Goal: Task Accomplishment & Management: Use online tool/utility

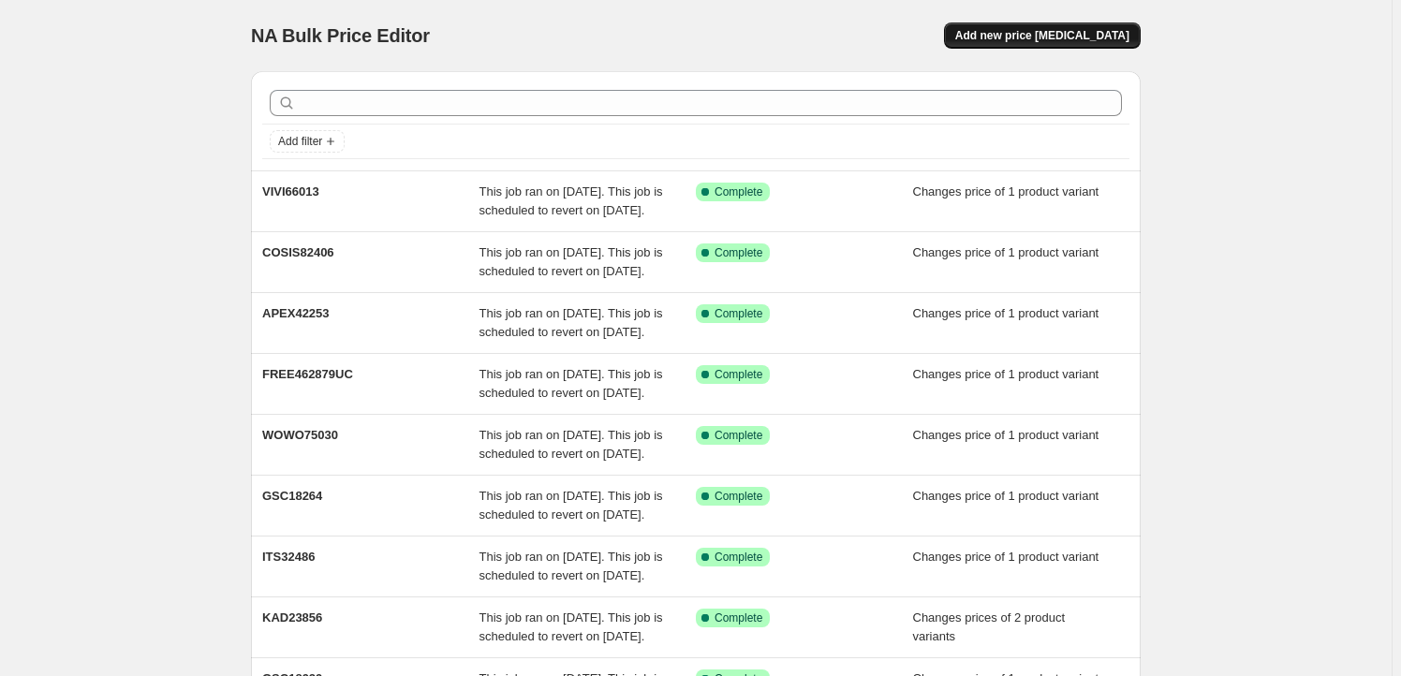
click at [1061, 27] on button "Add new price [MEDICAL_DATA]" at bounding box center [1042, 35] width 197 height 26
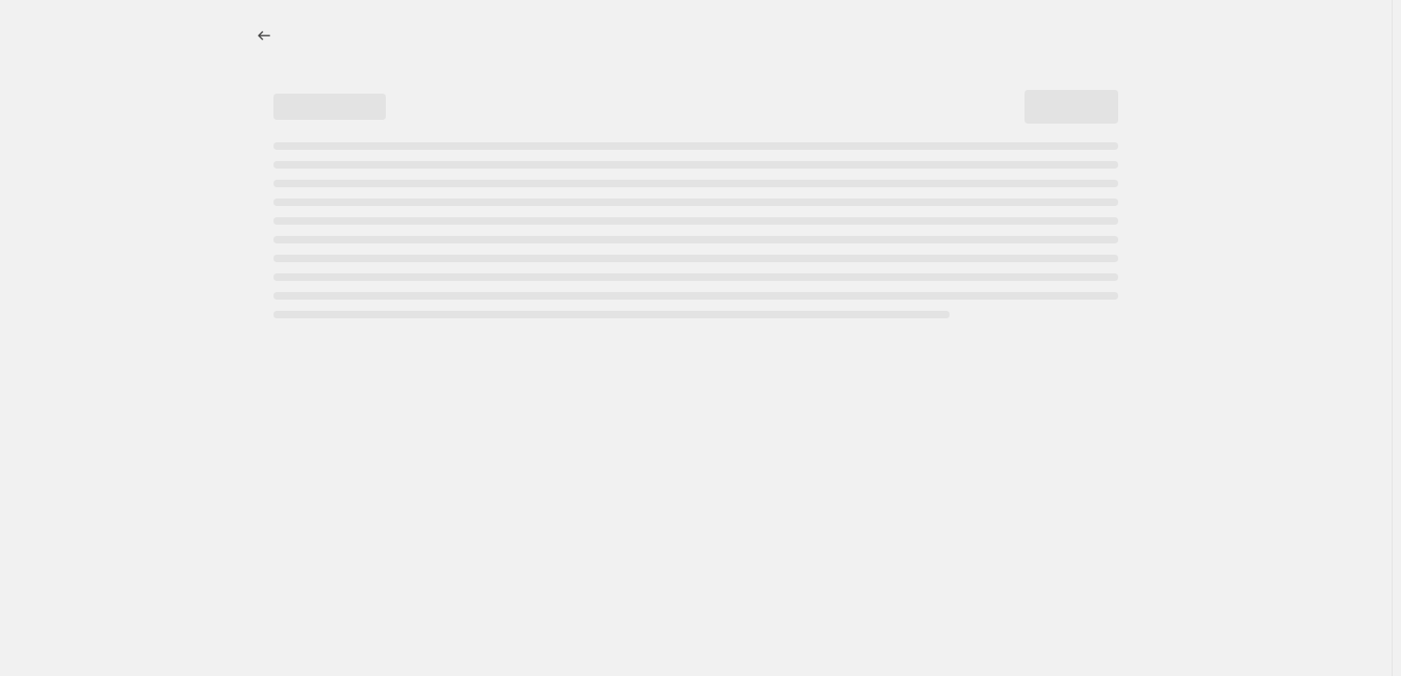
select select "percentage"
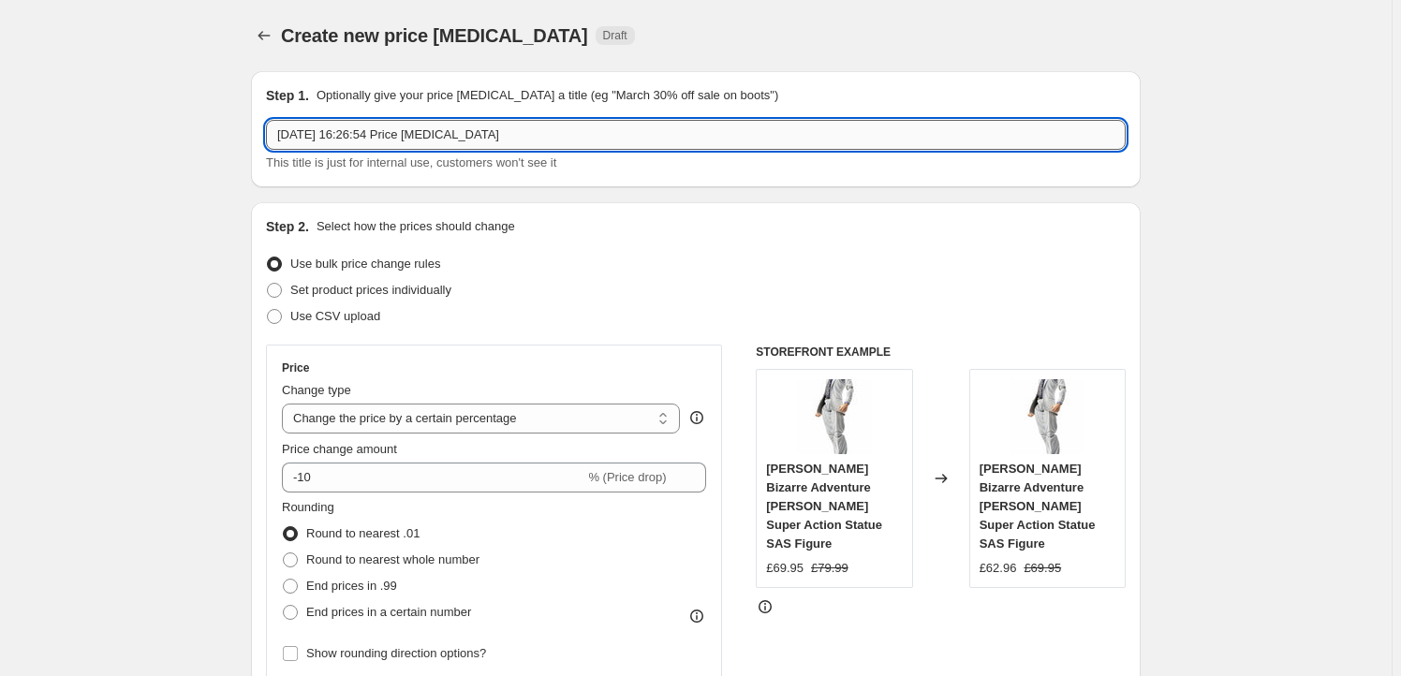
click at [490, 134] on input "[DATE] 16:26:54 Price [MEDICAL_DATA]" at bounding box center [696, 135] width 860 height 30
paste input "FREE51440"
type input "FREE51440"
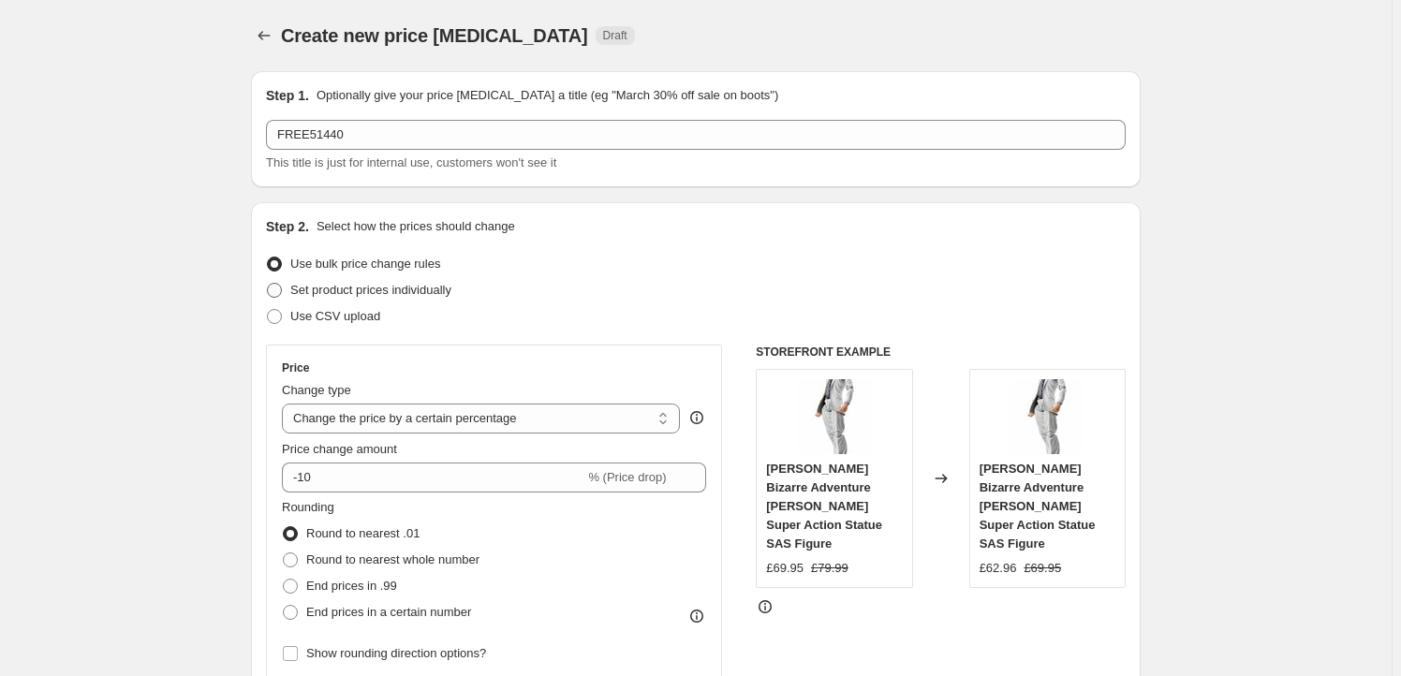
click at [354, 289] on span "Set product prices individually" at bounding box center [370, 290] width 161 height 14
click at [268, 284] on input "Set product prices individually" at bounding box center [267, 283] width 1 height 1
radio input "true"
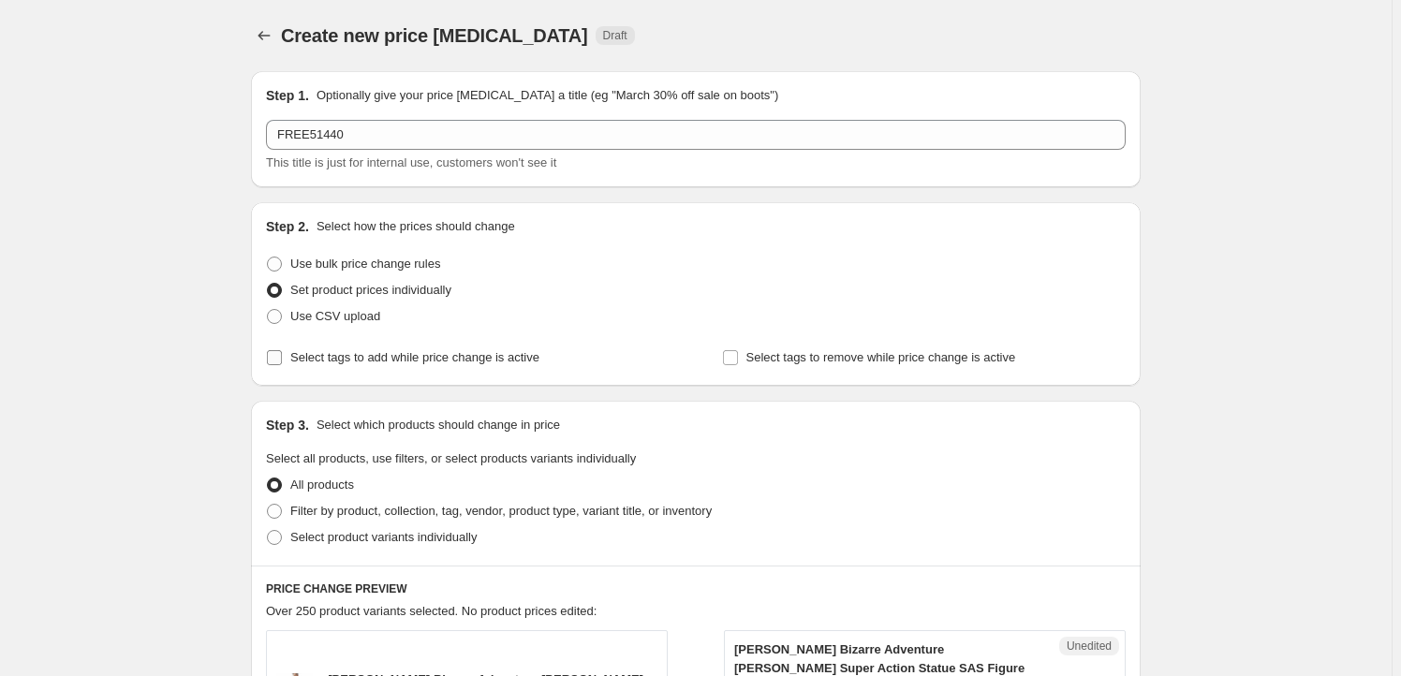
click at [339, 358] on span "Select tags to add while price change is active" at bounding box center [414, 357] width 249 height 14
click at [282, 358] on input "Select tags to add while price change is active" at bounding box center [274, 357] width 15 height 15
checkbox input "true"
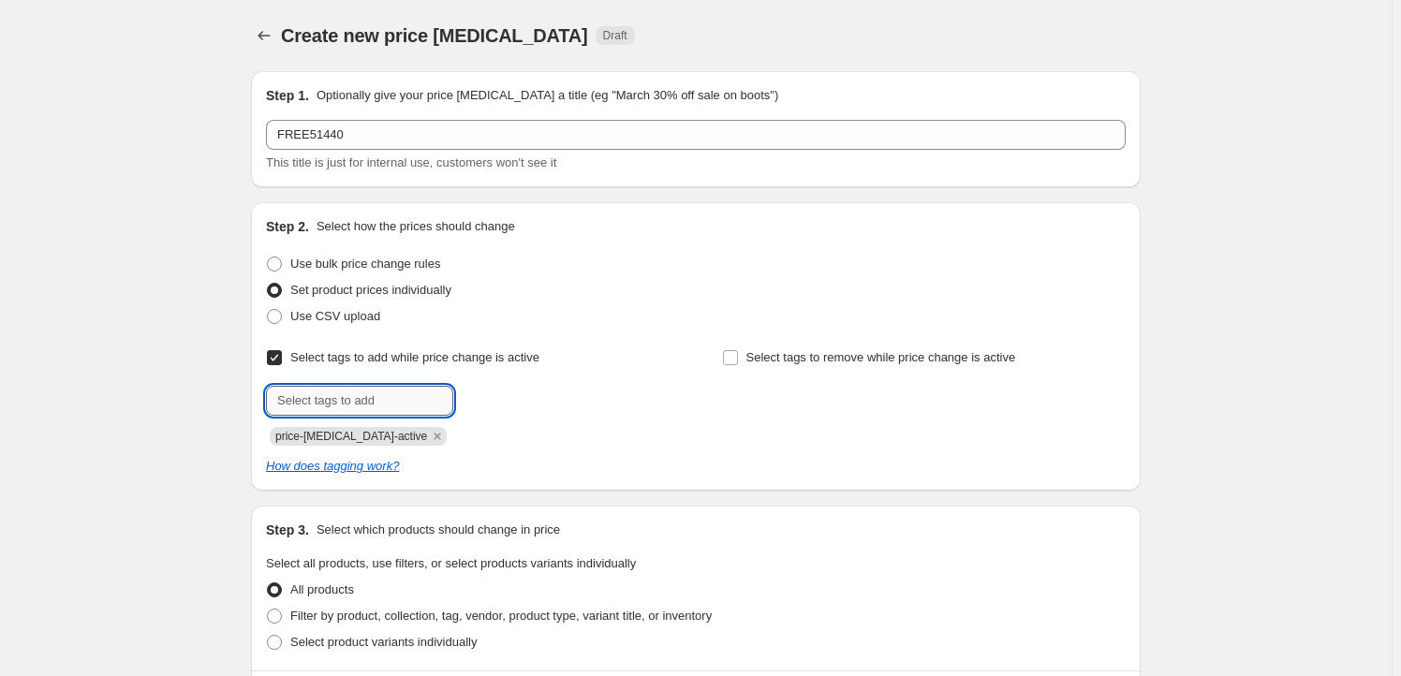
click at [340, 403] on input "text" at bounding box center [359, 401] width 187 height 30
type input "M"
type input "Goodsmile Shop"
click at [511, 402] on span "Goodsmile Sh..." at bounding box center [536, 398] width 85 height 13
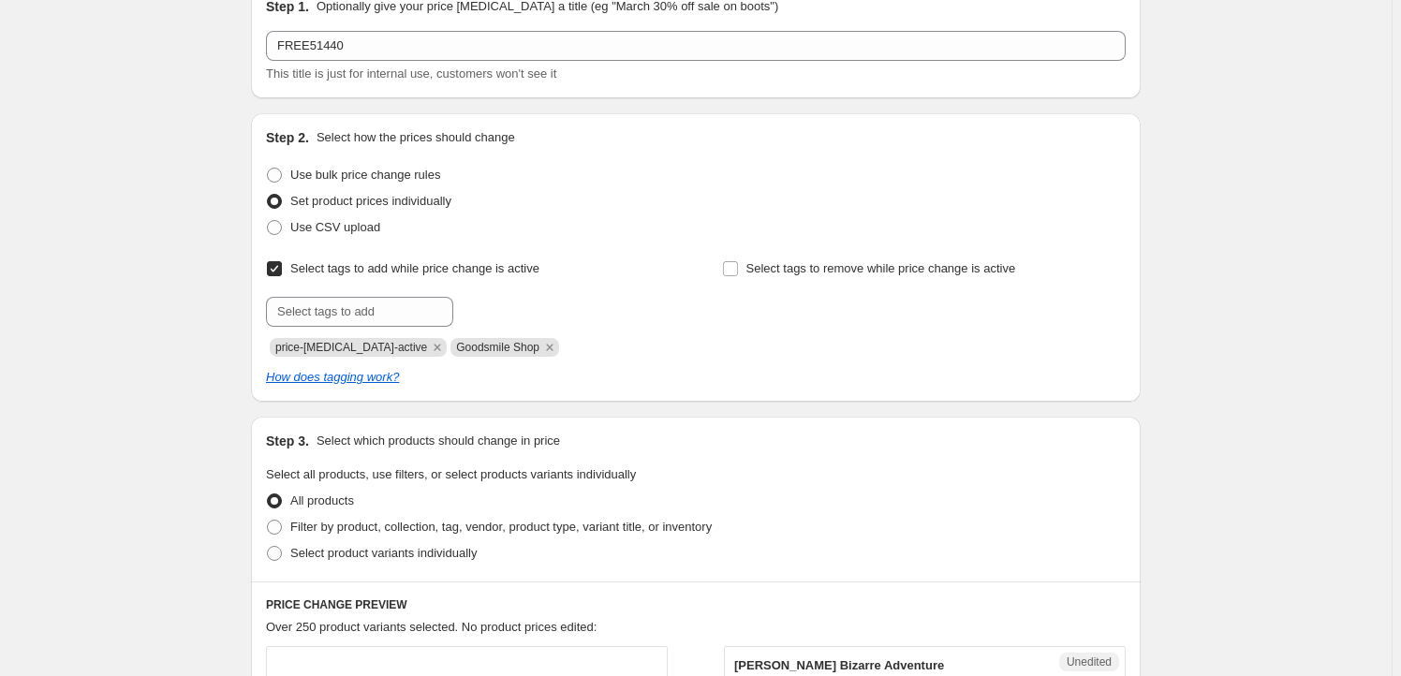
scroll to position [284, 0]
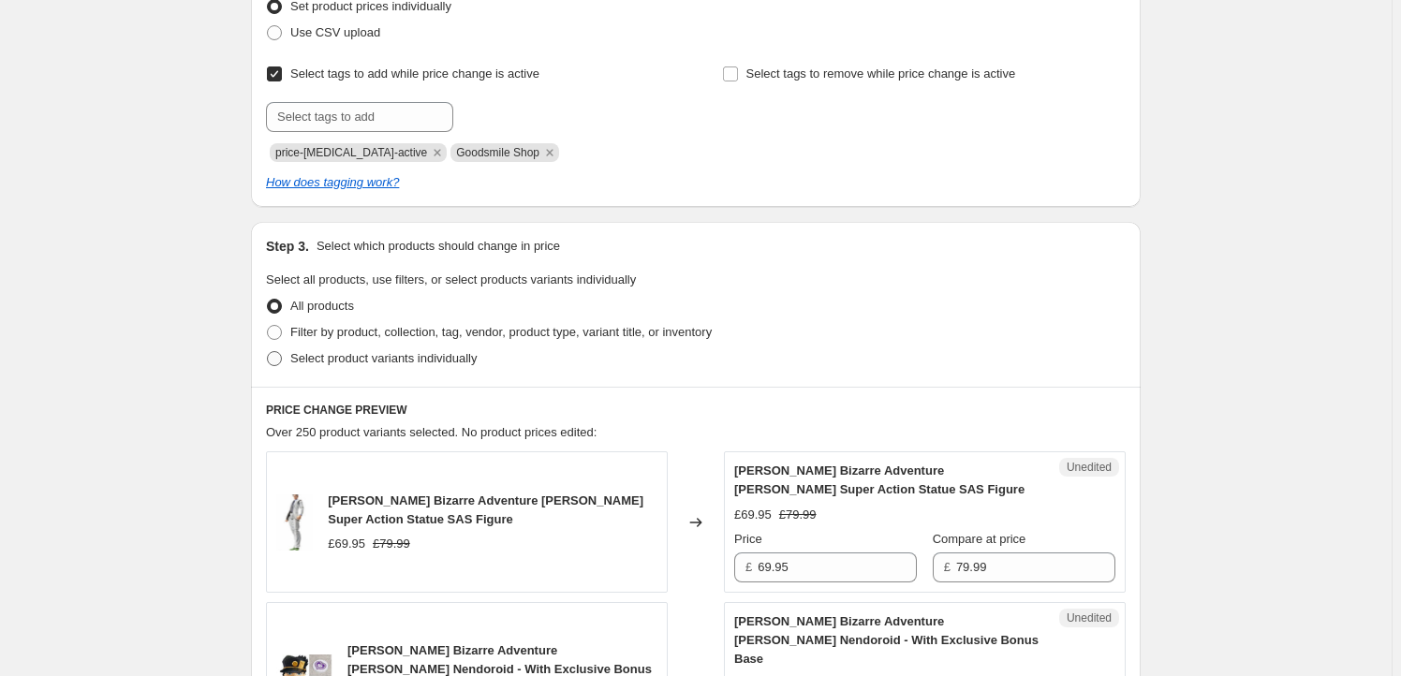
click at [329, 367] on span "Select product variants individually" at bounding box center [383, 358] width 186 height 19
click at [268, 352] on input "Select product variants individually" at bounding box center [267, 351] width 1 height 1
radio input "true"
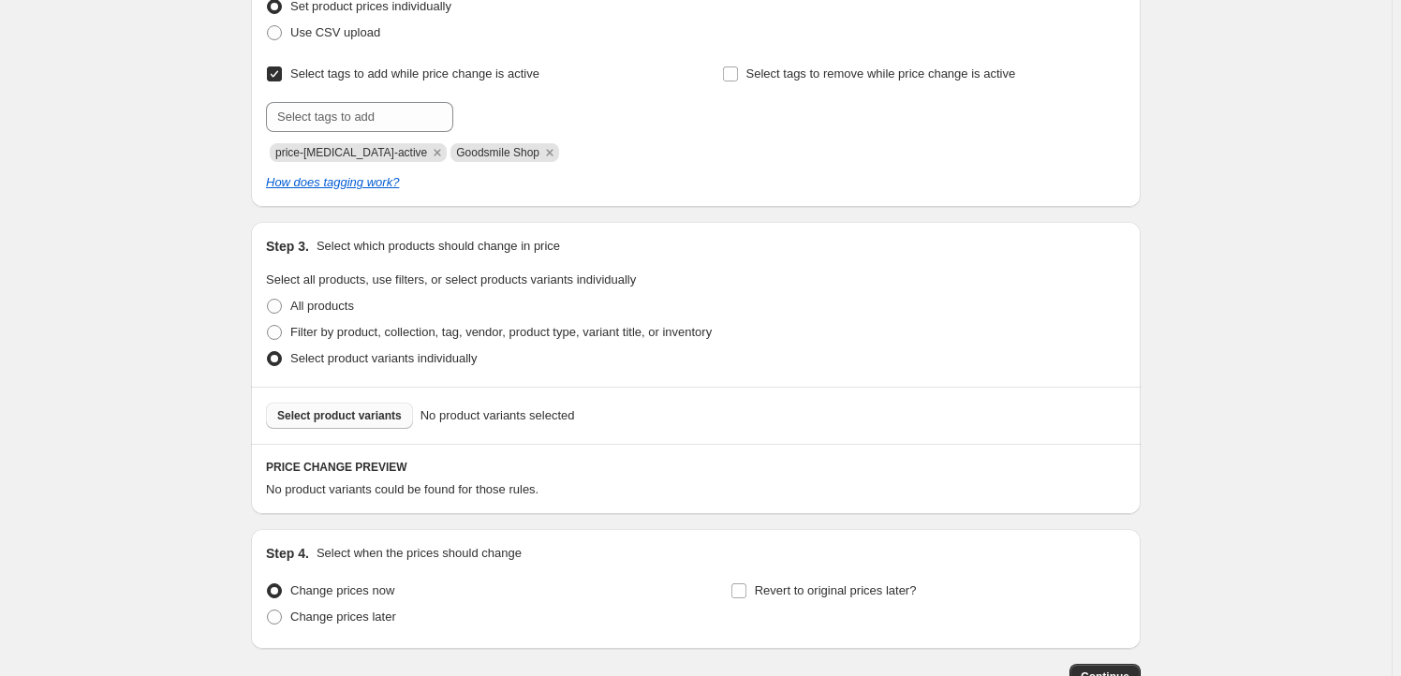
click at [356, 419] on span "Select product variants" at bounding box center [339, 415] width 125 height 15
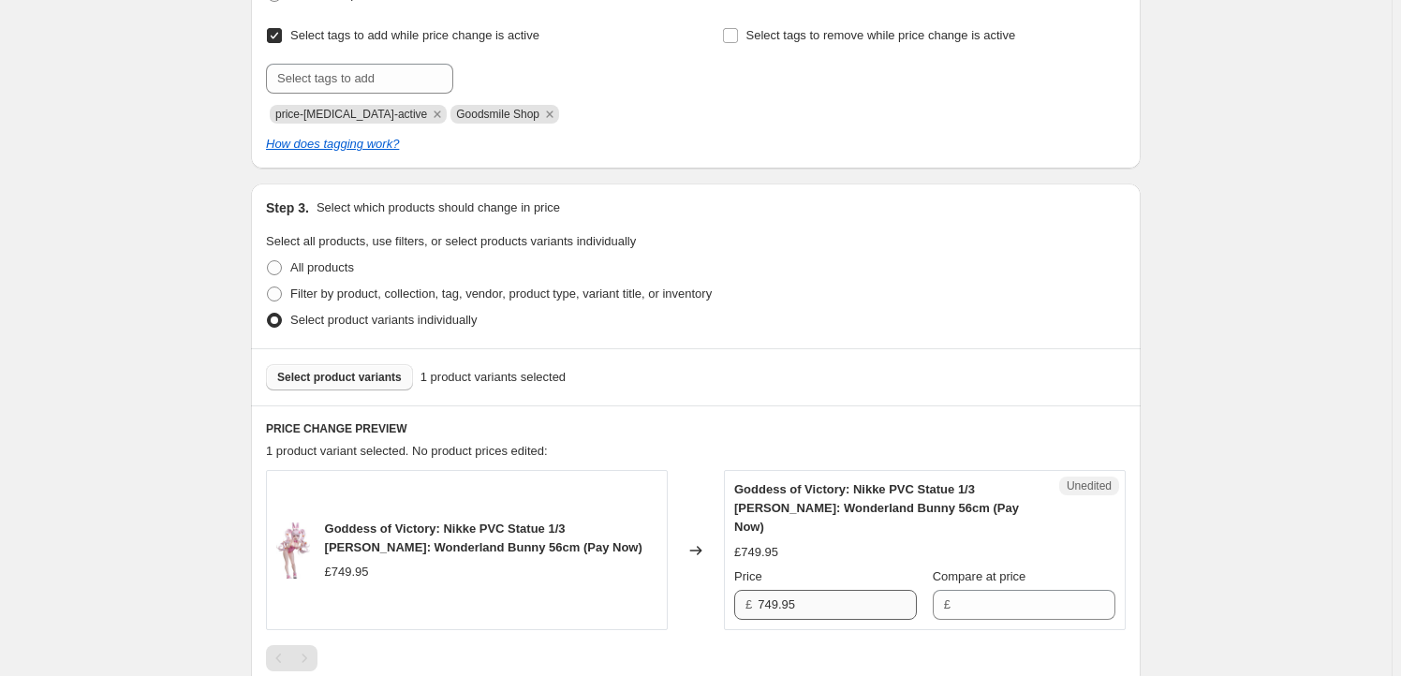
scroll to position [397, 0]
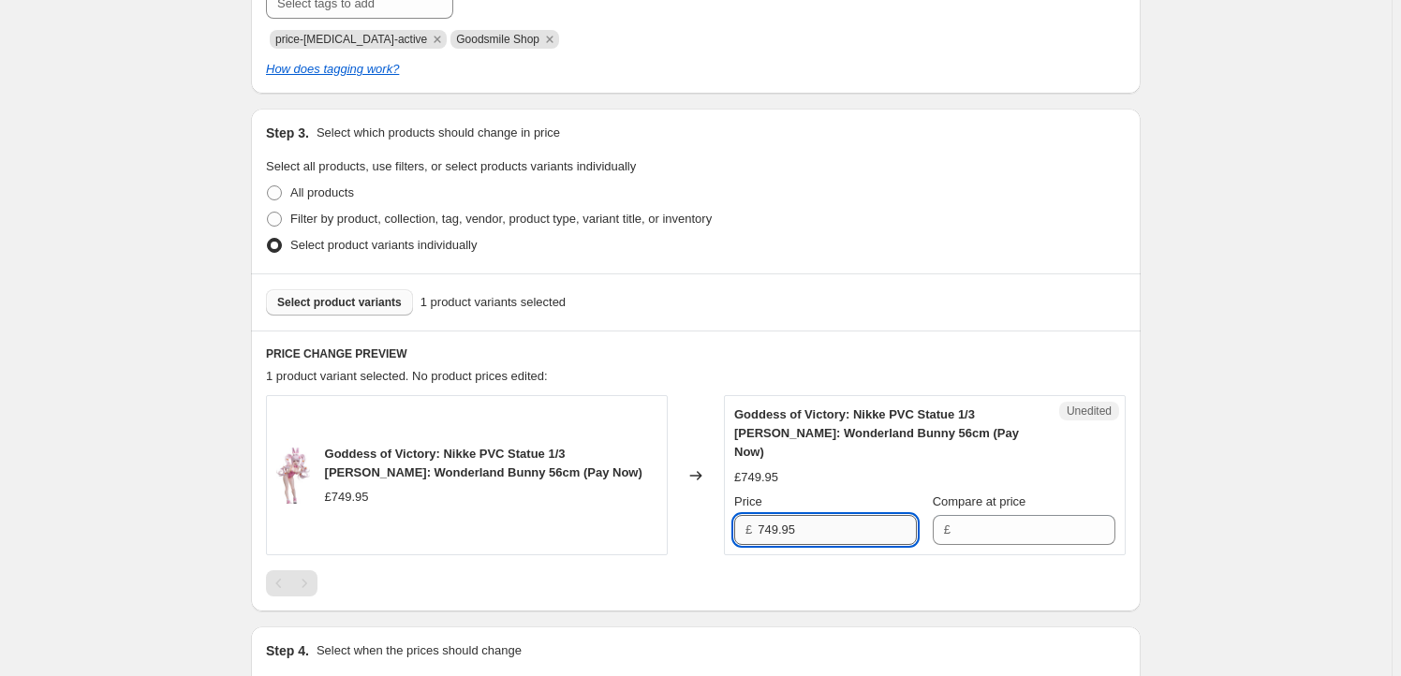
click at [820, 515] on input "749.95" at bounding box center [836, 530] width 159 height 30
type input "749.95"
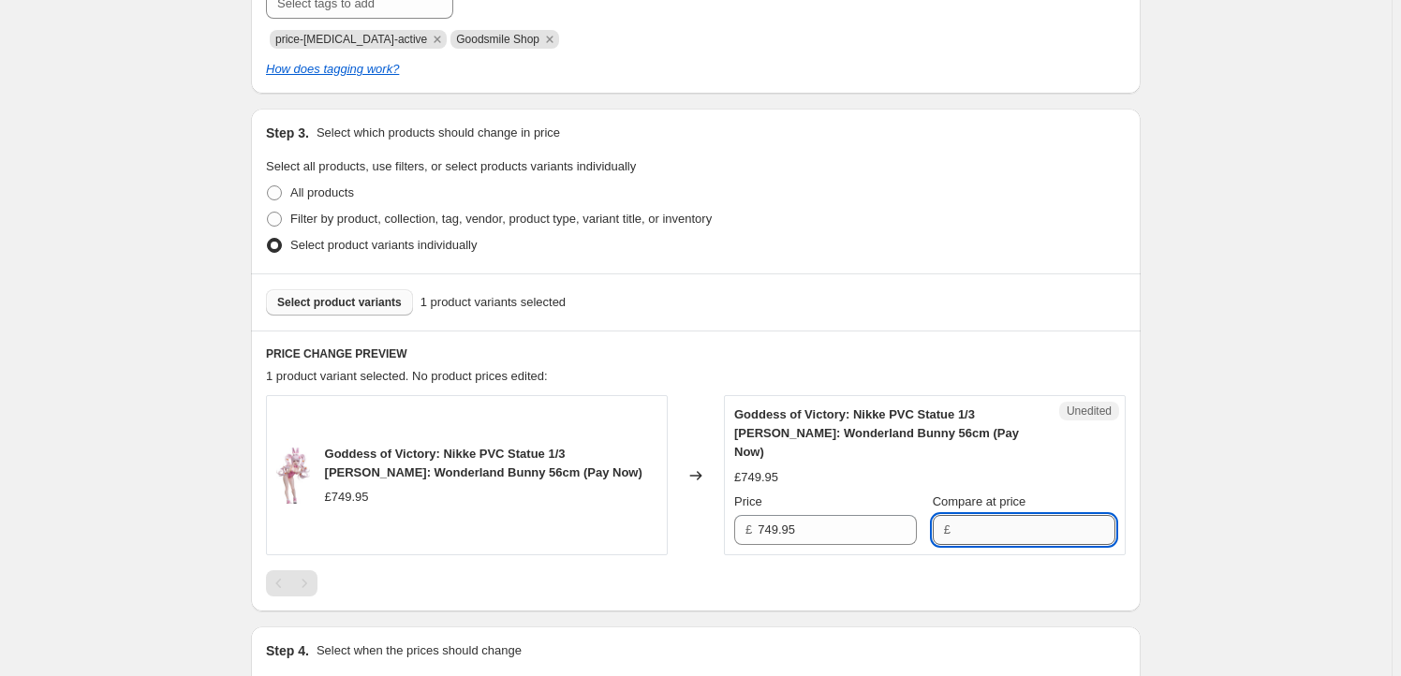
click at [993, 515] on input "Compare at price" at bounding box center [1035, 530] width 159 height 30
paste input "749.95"
type input "749.95"
click at [829, 522] on input "749.95" at bounding box center [836, 530] width 159 height 30
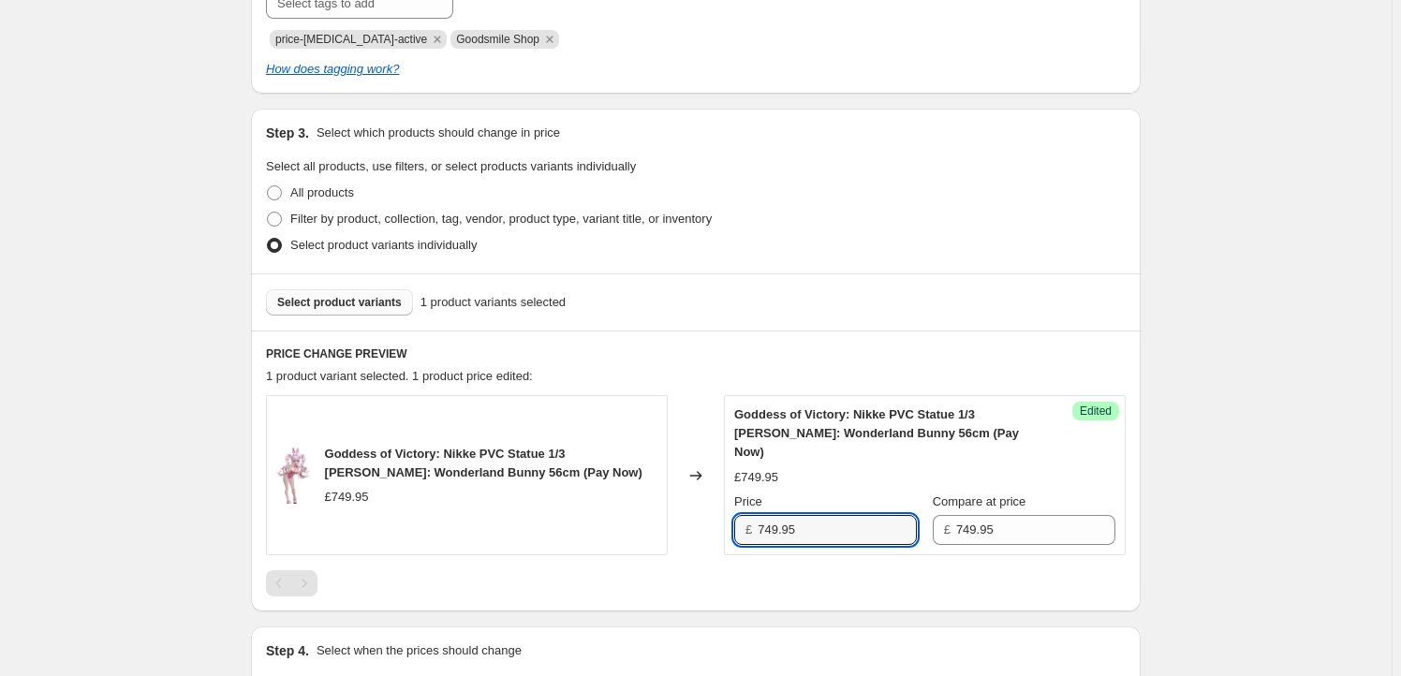
drag, startPoint x: 778, startPoint y: 512, endPoint x: 730, endPoint y: 516, distance: 47.9
click at [730, 516] on div "Success Edited Goddess of Victory: Nikke PVC Statue 1/3 Alice: Wonderland Bunny…" at bounding box center [925, 475] width 402 height 160
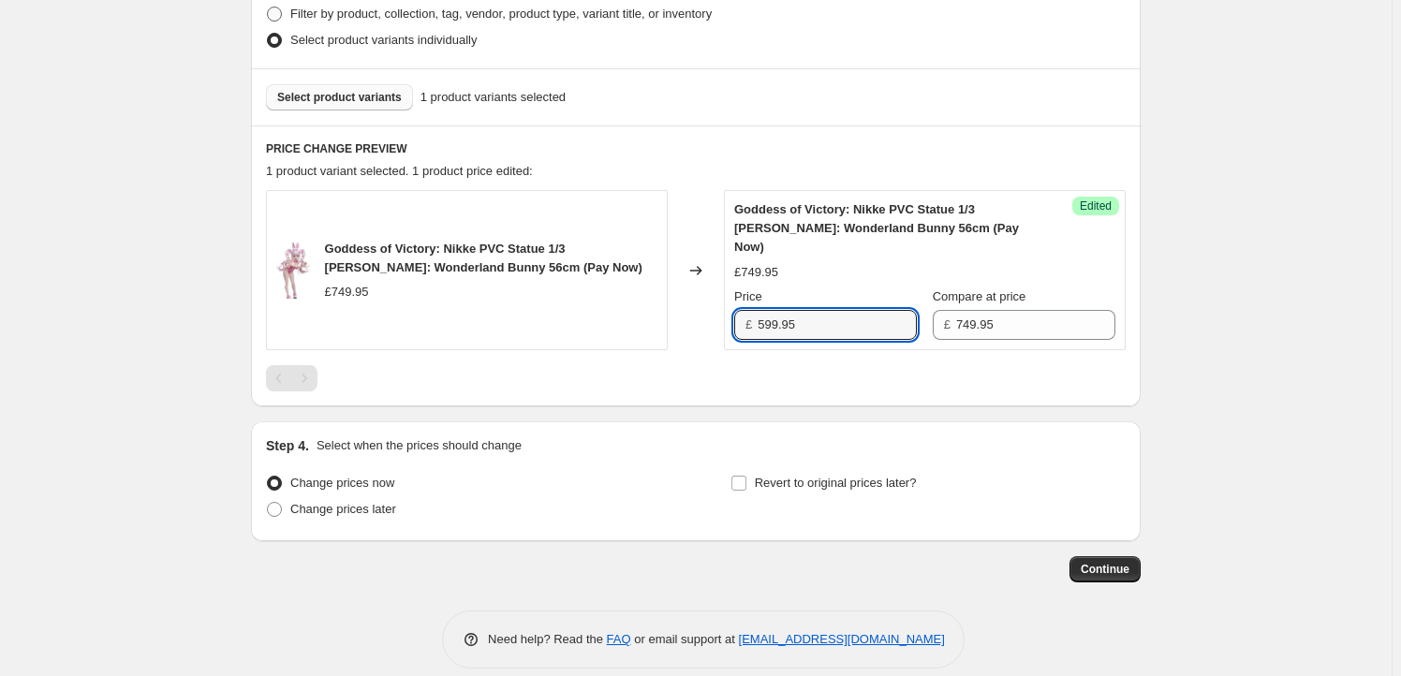
type input "599.95"
click at [772, 476] on span "Revert to original prices later?" at bounding box center [836, 483] width 162 height 14
click at [746, 476] on input "Revert to original prices later?" at bounding box center [738, 483] width 15 height 15
checkbox input "true"
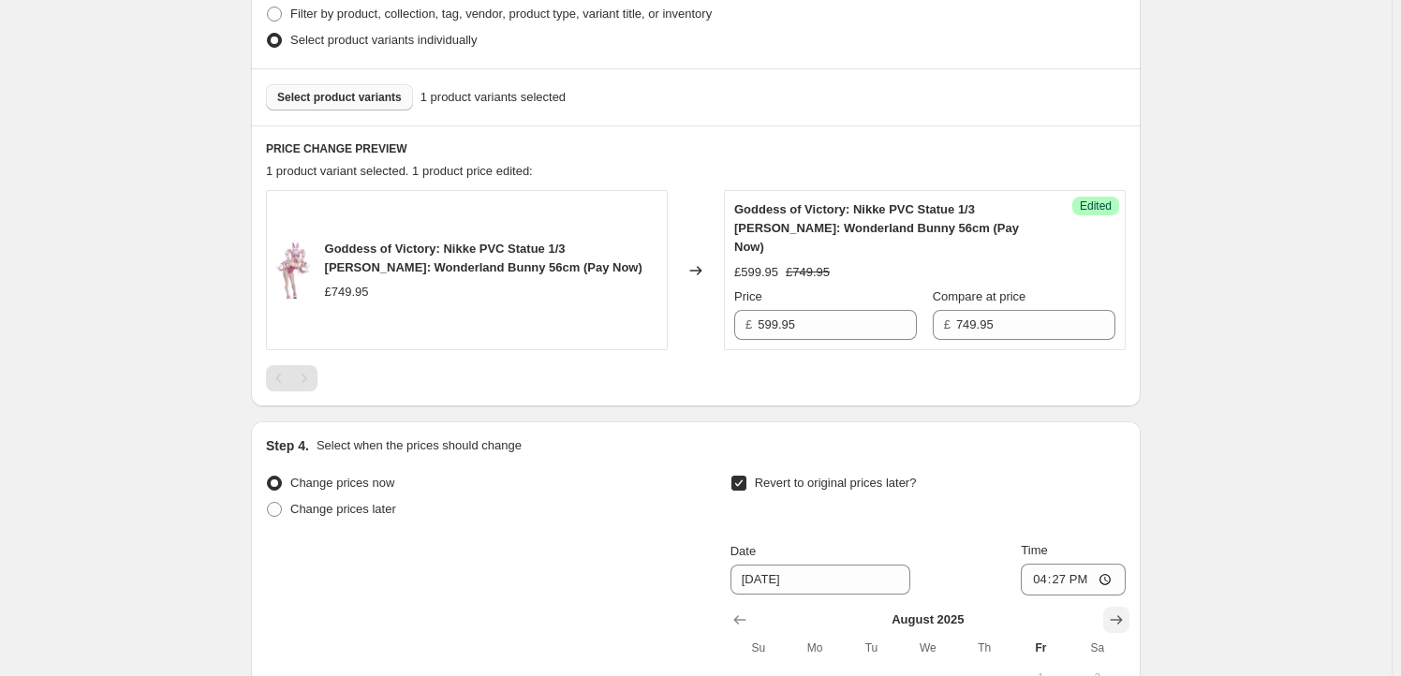
click at [1113, 610] on icon "Show next month, September 2025" at bounding box center [1116, 619] width 19 height 19
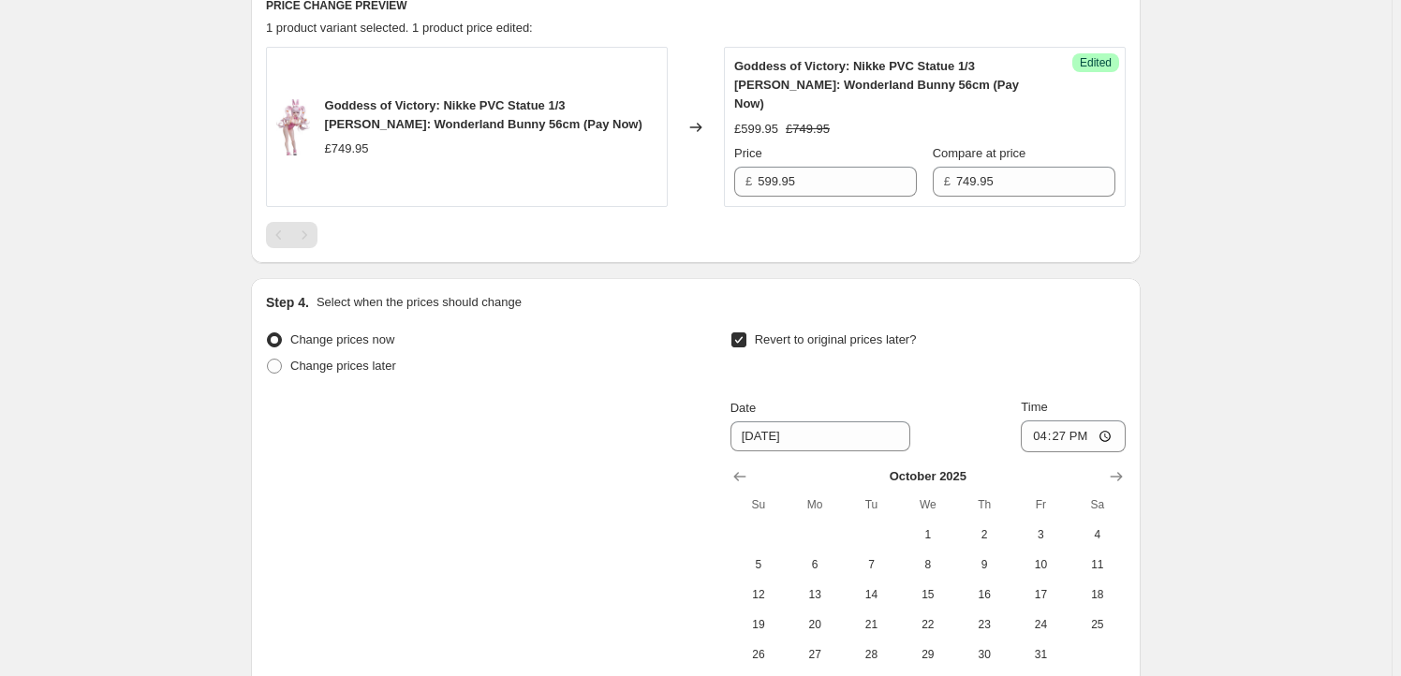
scroll to position [829, 0]
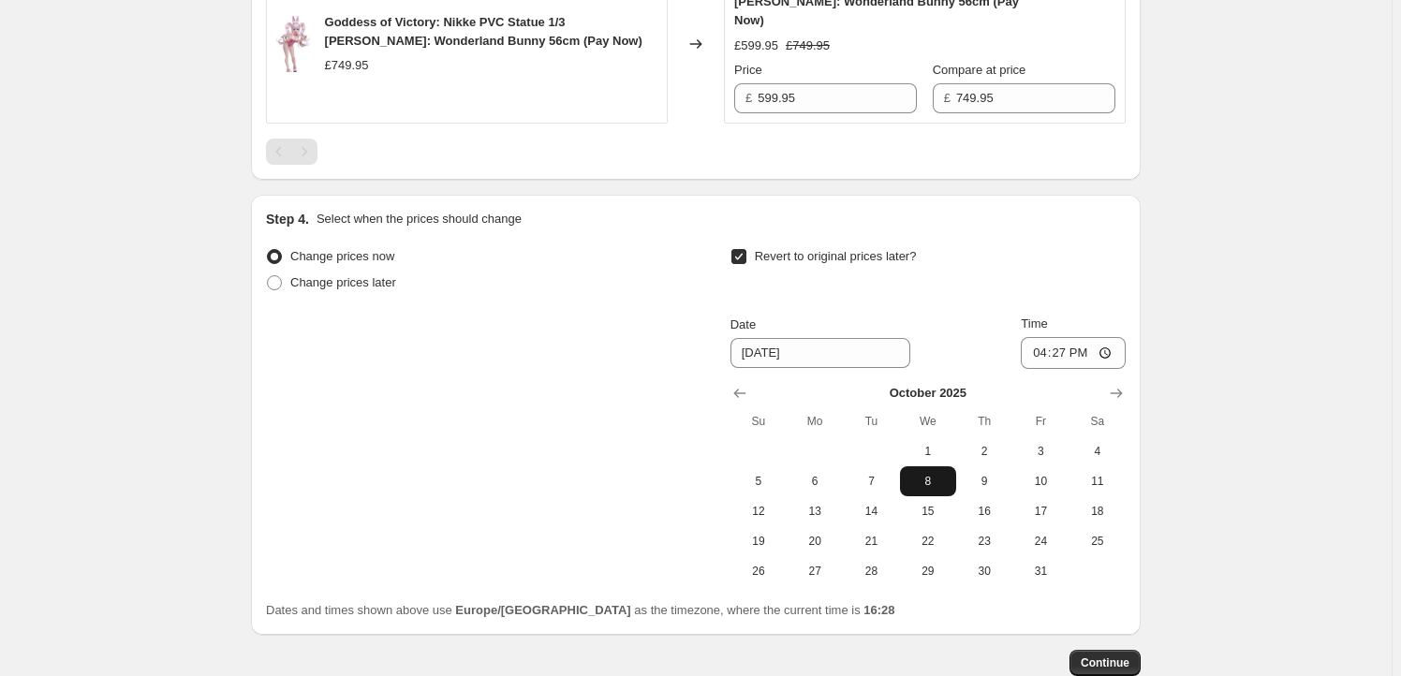
click at [947, 474] on span "8" at bounding box center [927, 481] width 41 height 15
type input "10/8/2025"
click at [1067, 338] on input "16:27" at bounding box center [1073, 353] width 105 height 32
type input "23:59"
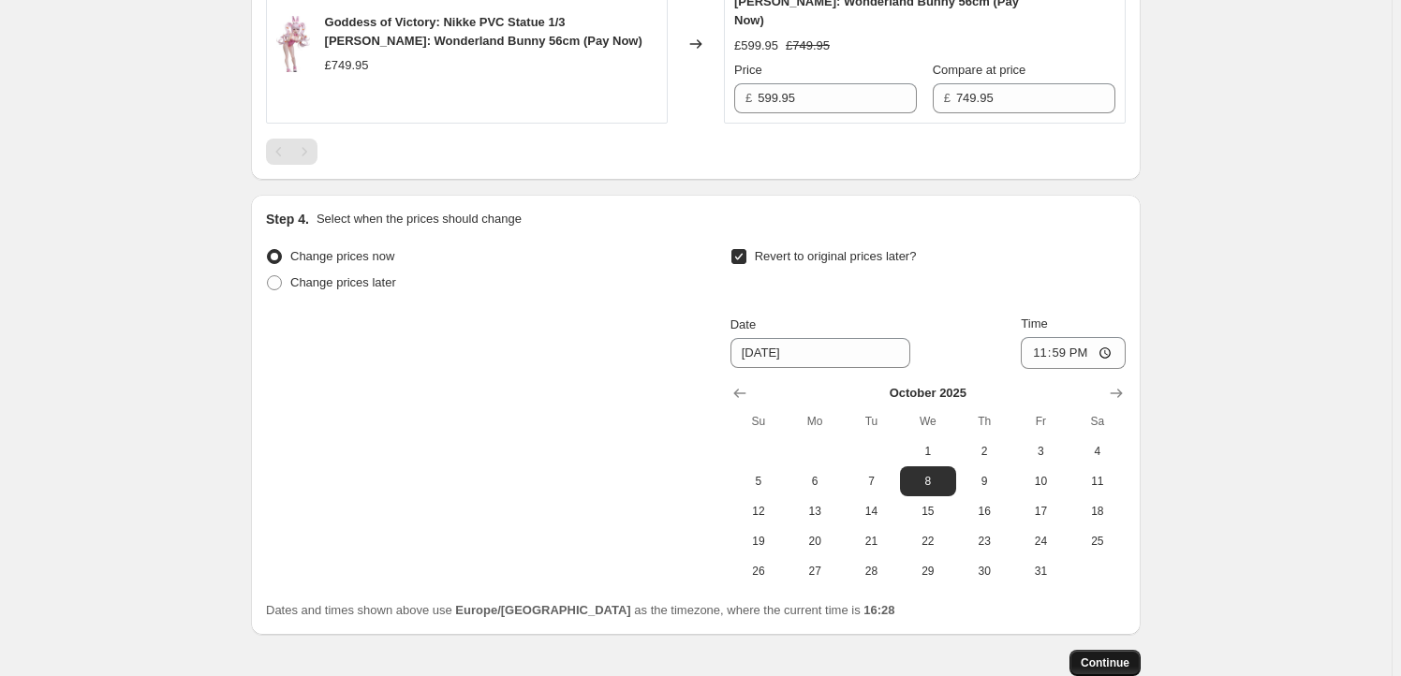
click at [1136, 650] on button "Continue" at bounding box center [1104, 663] width 71 height 26
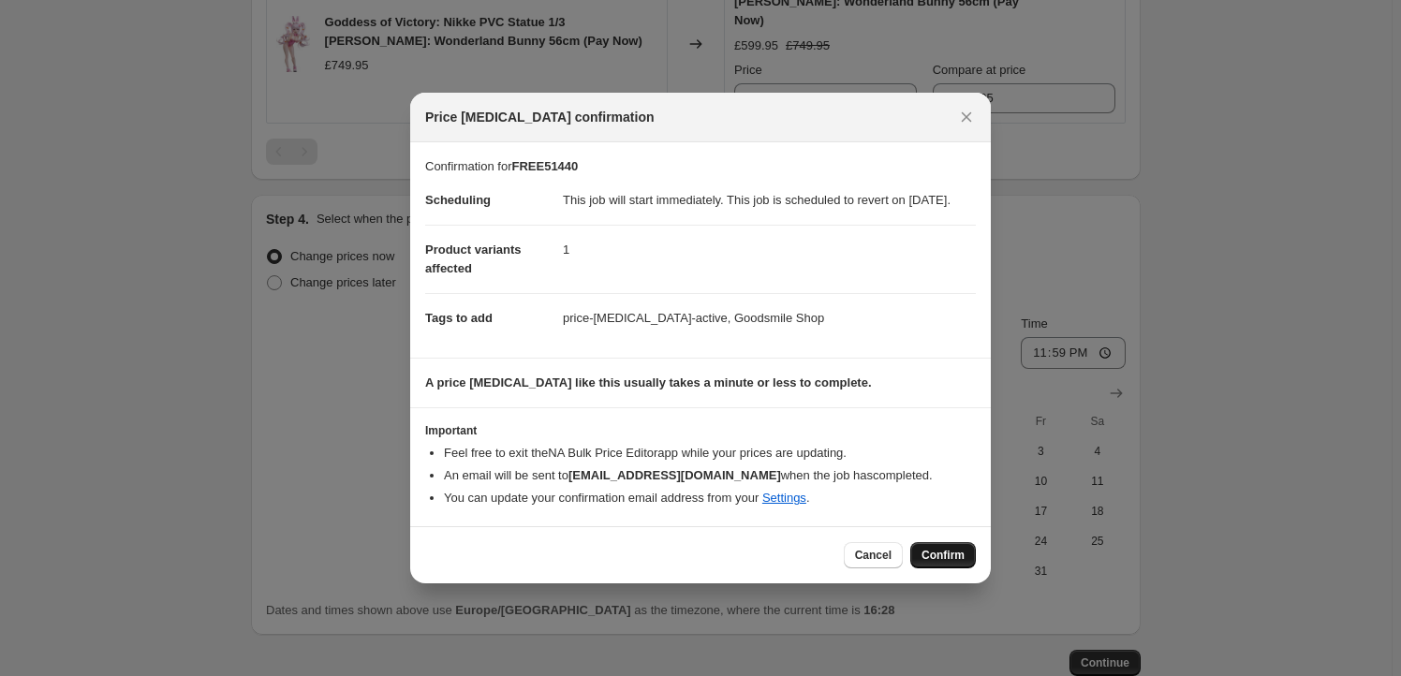
click at [949, 568] on button "Confirm" at bounding box center [943, 555] width 66 height 26
